Goal: Book appointment/travel/reservation

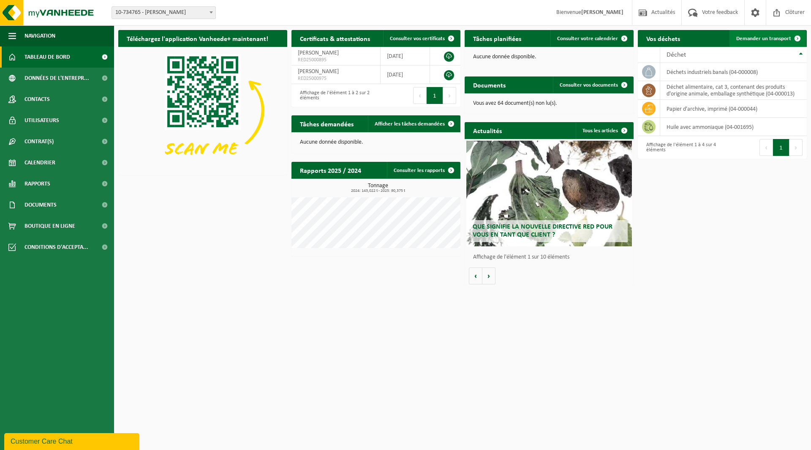
click at [760, 36] on span "Demander un transport" at bounding box center [763, 38] width 55 height 5
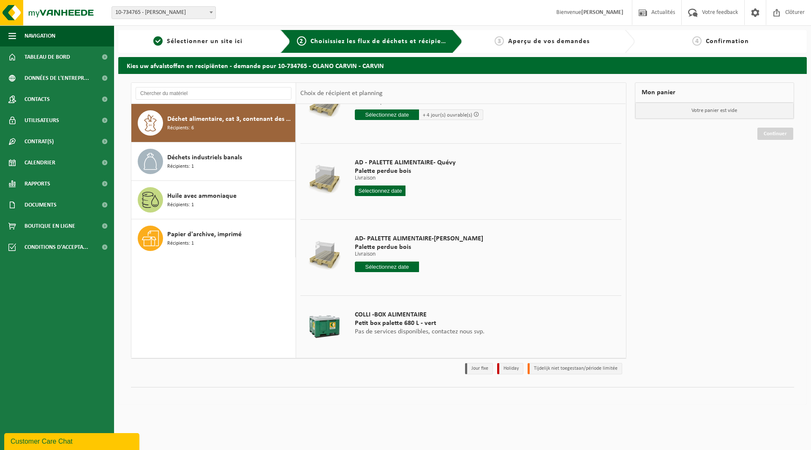
scroll to position [194, 0]
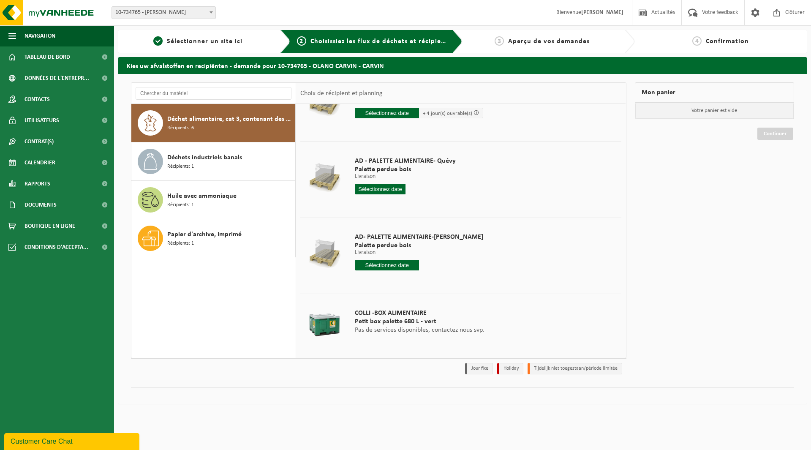
drag, startPoint x: 395, startPoint y: 266, endPoint x: 389, endPoint y: 268, distance: 6.6
click at [395, 266] on input "text" at bounding box center [387, 265] width 64 height 11
click at [389, 339] on div "17" at bounding box center [391, 340] width 15 height 14
type input "à partir de 2025-09-17"
type input "2025-09-17"
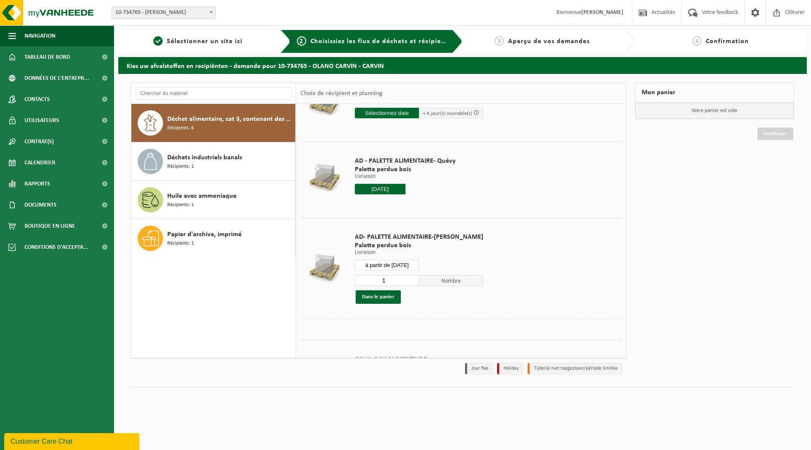
click at [405, 280] on input "1" at bounding box center [387, 280] width 64 height 11
click at [404, 277] on input "2" at bounding box center [387, 280] width 64 height 11
click at [404, 277] on input "3" at bounding box center [387, 280] width 64 height 11
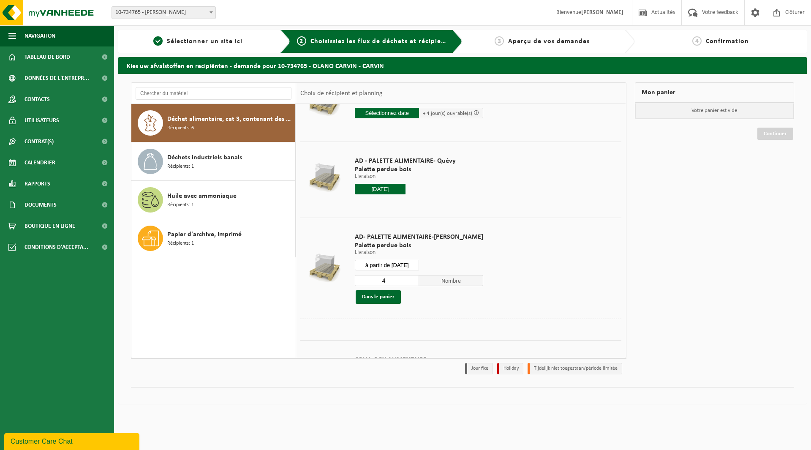
click at [404, 277] on input "4" at bounding box center [387, 280] width 64 height 11
click at [405, 277] on input "5" at bounding box center [387, 280] width 64 height 11
click at [404, 277] on input "6" at bounding box center [387, 280] width 64 height 11
click at [403, 278] on input "7" at bounding box center [387, 280] width 64 height 11
click at [403, 278] on input "8" at bounding box center [387, 280] width 64 height 11
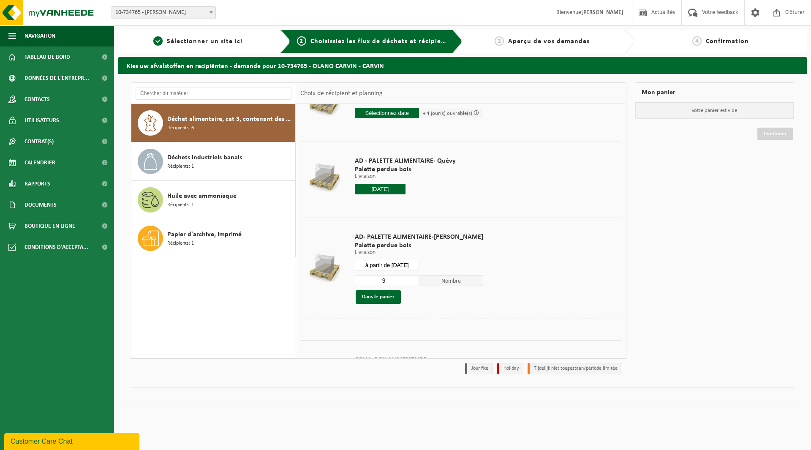
click at [403, 278] on input "9" at bounding box center [387, 280] width 64 height 11
click at [403, 278] on input "10" at bounding box center [387, 280] width 64 height 11
click at [403, 278] on input "11" at bounding box center [387, 280] width 64 height 11
click at [403, 278] on input "12" at bounding box center [387, 280] width 64 height 11
click at [403, 278] on input "13" at bounding box center [387, 280] width 64 height 11
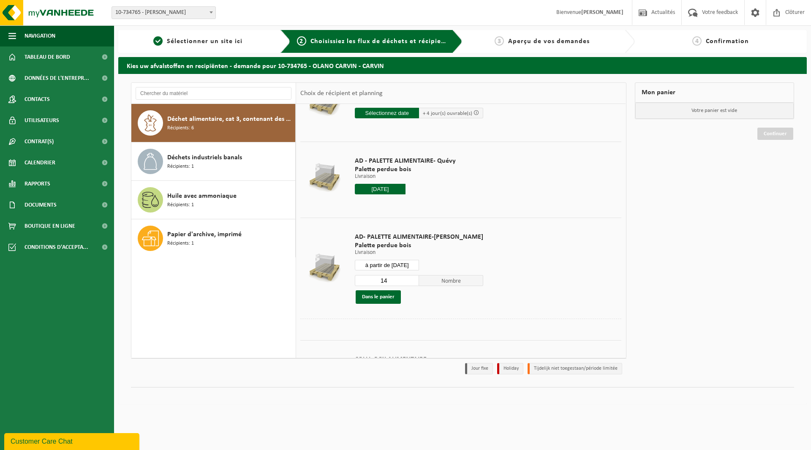
type input "14"
click at [403, 278] on input "14" at bounding box center [387, 280] width 64 height 11
click at [388, 294] on button "Dans le panier" at bounding box center [378, 297] width 45 height 14
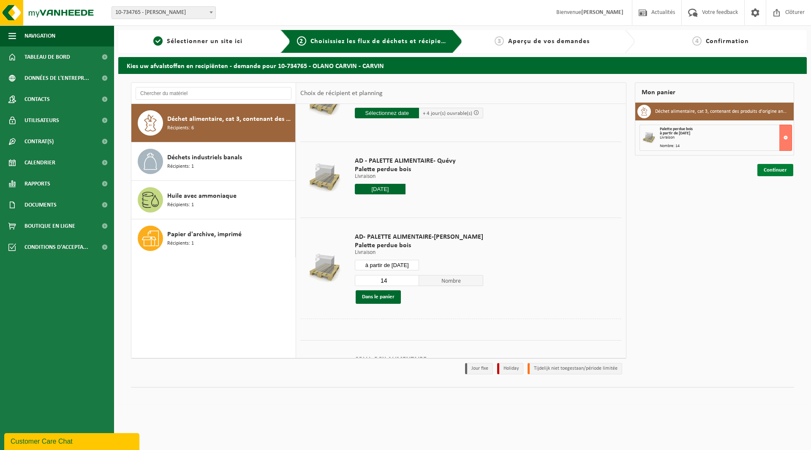
click at [771, 169] on link "Continuer" at bounding box center [775, 170] width 36 height 12
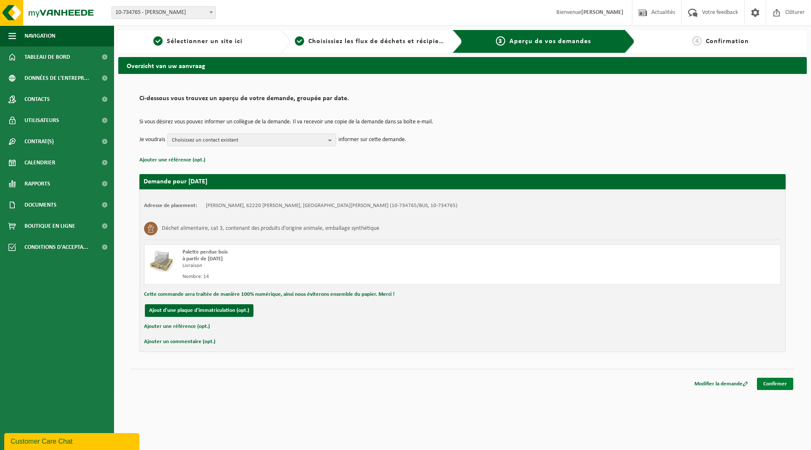
click at [779, 381] on link "Confirmer" at bounding box center [775, 384] width 36 height 12
